Goal: Task Accomplishment & Management: Complete application form

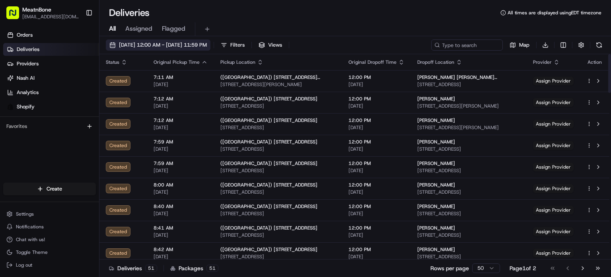
click at [139, 41] on button "[DATE] 12:00 AM - [DATE] 11:59 PM" at bounding box center [158, 44] width 105 height 11
click at [142, 35] on button "Assigned" at bounding box center [138, 29] width 27 height 14
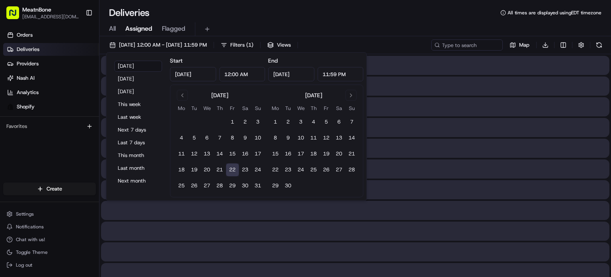
click at [142, 30] on span "Assigned" at bounding box center [138, 29] width 27 height 10
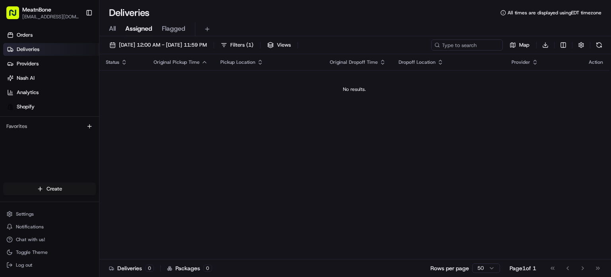
click at [53, 186] on html "MeatnBone [EMAIL_ADDRESS][DOMAIN_NAME] Toggle Sidebar Orders Deliveries Provide…" at bounding box center [305, 138] width 611 height 277
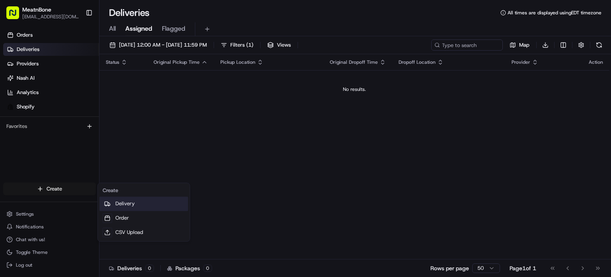
click at [123, 205] on link "Delivery" at bounding box center [143, 203] width 89 height 14
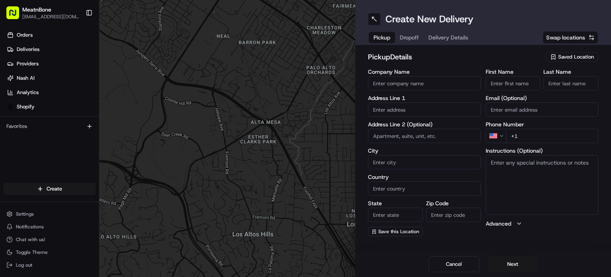
click at [553, 55] on icon "button" at bounding box center [553, 57] width 6 height 6
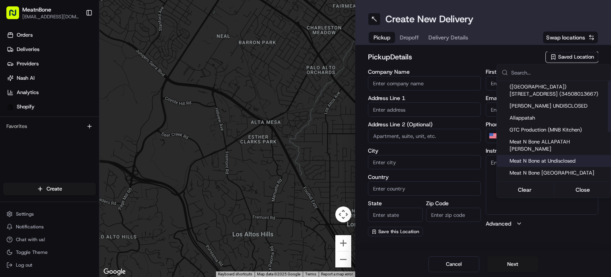
click at [557, 157] on div "Meat N Bone at Undisclosed" at bounding box center [554, 161] width 114 height 12
type input "Meat N Bone at Undisclosed"
type input "2207 Coral Wy"
type input "Coral Gables"
type input "US"
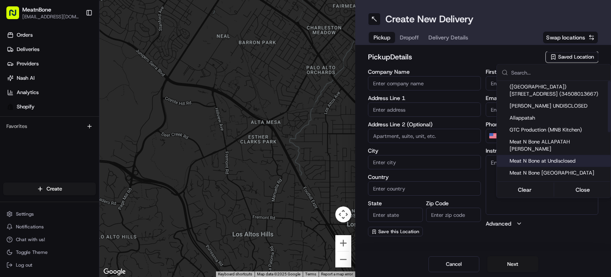
type input "FL"
type input "33145"
type input "Meat N"
type input "Bone"
type input "[PHONE_NUMBER]"
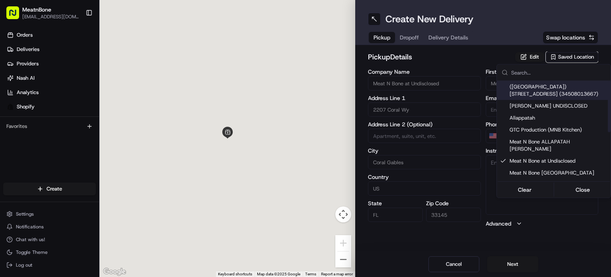
click at [524, 57] on html "MeatnBone [EMAIL_ADDRESS][DOMAIN_NAME] Toggle Sidebar Orders Deliveries Provide…" at bounding box center [305, 138] width 611 height 277
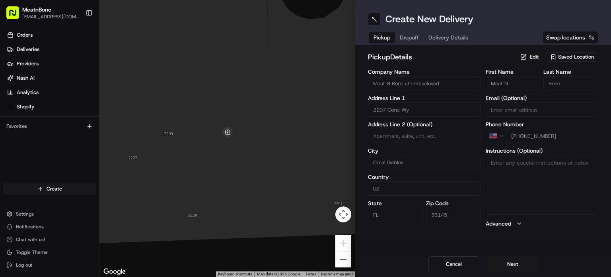
click at [524, 54] on button "Edit" at bounding box center [529, 57] width 29 height 10
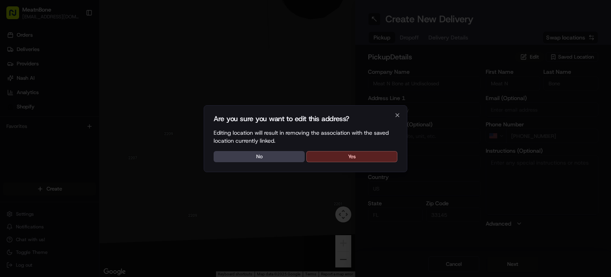
drag, startPoint x: 384, startPoint y: 151, endPoint x: 396, endPoint y: 145, distance: 13.2
click at [383, 151] on button "Yes" at bounding box center [351, 156] width 91 height 11
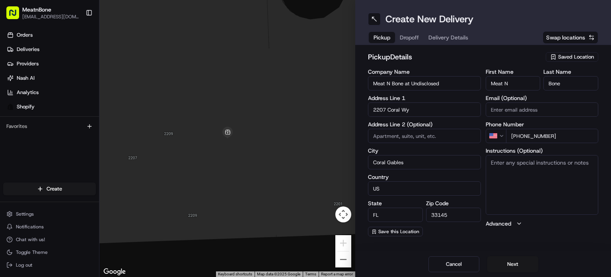
drag, startPoint x: 472, startPoint y: 88, endPoint x: 405, endPoint y: 95, distance: 67.6
click at [405, 95] on div "Company Name Meat N Bone at Undisclosed Address Line 1 2207 Coral Wy Address Li…" at bounding box center [424, 152] width 113 height 167
type input "Meat N Bone"
click at [520, 261] on button "Next" at bounding box center [512, 264] width 51 height 16
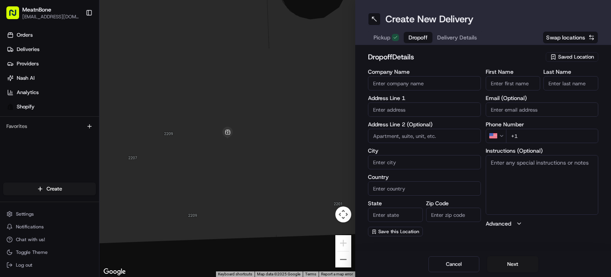
click at [427, 113] on input "text" at bounding box center [424, 109] width 113 height 14
paste input "[STREET_ADDRESS]"
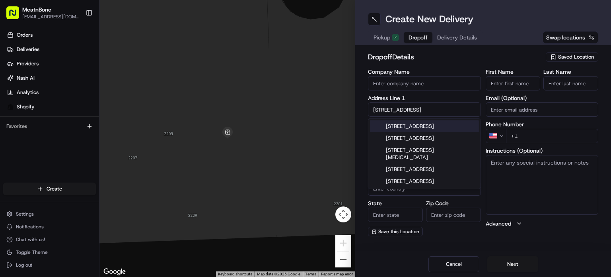
click at [437, 124] on div "[STREET_ADDRESS]" at bounding box center [424, 126] width 109 height 12
type input "[STREET_ADDRESS]"
type input "Pinecrest"
type input "[GEOGRAPHIC_DATA]"
type input "FL"
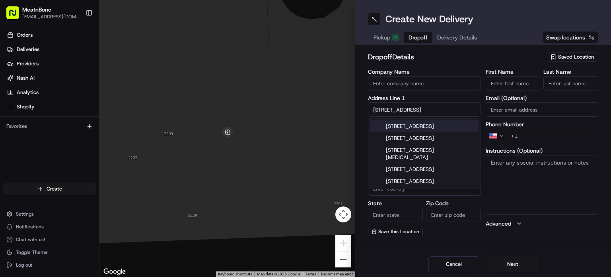
type input "33156"
type input "[STREET_ADDRESS]"
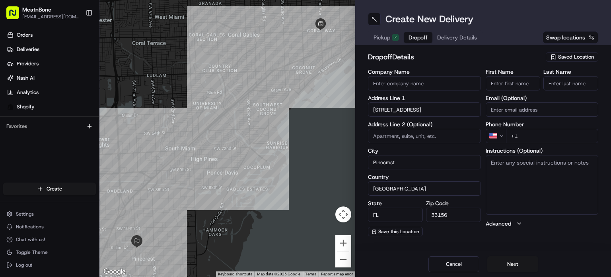
click at [513, 87] on input "First Name" at bounding box center [513, 83] width 55 height 14
paste input "[PERSON_NAME]"
drag, startPoint x: 505, startPoint y: 86, endPoint x: 532, endPoint y: 86, distance: 27.5
click at [532, 86] on input "[PERSON_NAME]" at bounding box center [513, 83] width 55 height 14
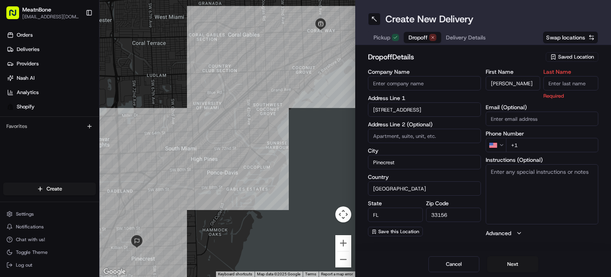
click at [527, 72] on label "First Name" at bounding box center [513, 72] width 55 height 6
click at [527, 76] on input "[PERSON_NAME]" at bounding box center [513, 83] width 55 height 14
click at [517, 72] on label "First Name" at bounding box center [513, 72] width 55 height 6
click at [517, 76] on input "[PERSON_NAME]" at bounding box center [513, 83] width 55 height 14
click at [505, 84] on input "[PERSON_NAME]" at bounding box center [513, 83] width 55 height 14
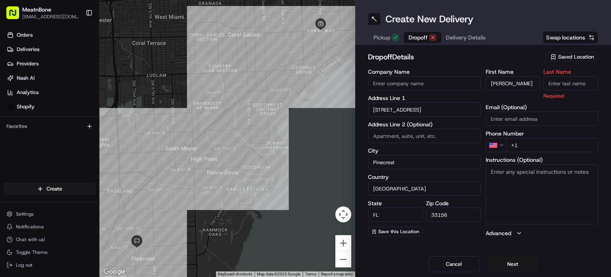
click at [511, 91] on div "First Name [PERSON_NAME]" at bounding box center [513, 84] width 55 height 31
drag, startPoint x: 506, startPoint y: 84, endPoint x: 540, endPoint y: 84, distance: 33.8
click at [540, 84] on input "[PERSON_NAME]" at bounding box center [513, 83] width 55 height 14
type input "Angel"
type input "[PERSON_NAME]"
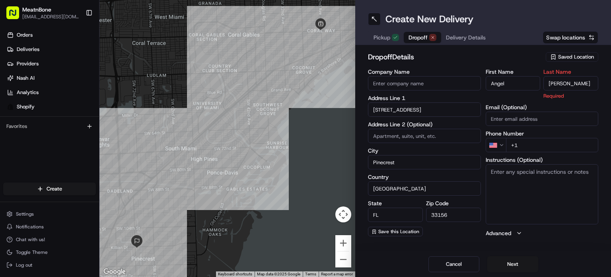
click at [543, 70] on div "First Name Angel Last Name [PERSON_NAME] Required" at bounding box center [542, 84] width 113 height 31
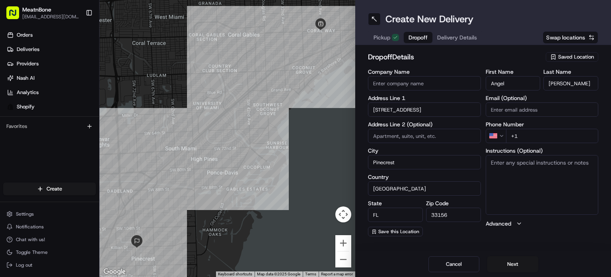
drag, startPoint x: 530, startPoint y: 132, endPoint x: 335, endPoint y: 21, distance: 223.8
click at [525, 129] on input "+1" at bounding box center [552, 136] width 93 height 14
paste input "[PHONE_NUMBER]"
type input "[PHONE_NUMBER]"
click at [552, 219] on div "First Name Angel Last Name [PERSON_NAME] Email (Optional) Phone Number US [PHON…" at bounding box center [542, 152] width 113 height 167
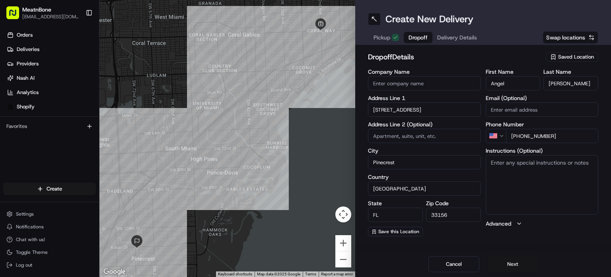
click at [522, 256] on button "Next" at bounding box center [512, 264] width 51 height 16
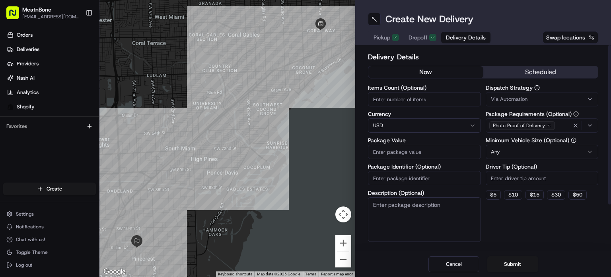
click at [422, 159] on div "Items Count (Optional) Currency USD Package Value Package Identifier (Optional)…" at bounding box center [424, 163] width 113 height 157
click at [423, 153] on input "Package Value" at bounding box center [424, 151] width 113 height 14
type input "104"
click at [517, 271] on button "Submit" at bounding box center [512, 264] width 51 height 16
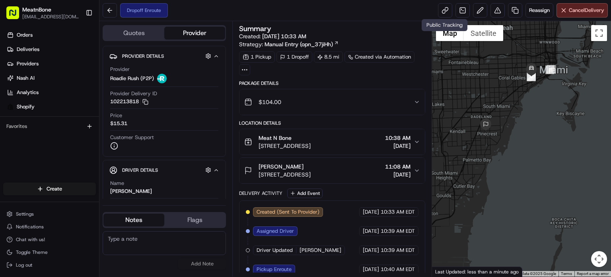
drag, startPoint x: 19, startPoint y: 142, endPoint x: 18, endPoint y: 146, distance: 4.4
drag, startPoint x: 18, startPoint y: 146, endPoint x: 0, endPoint y: 226, distance: 82.4
